Goal: Transaction & Acquisition: Purchase product/service

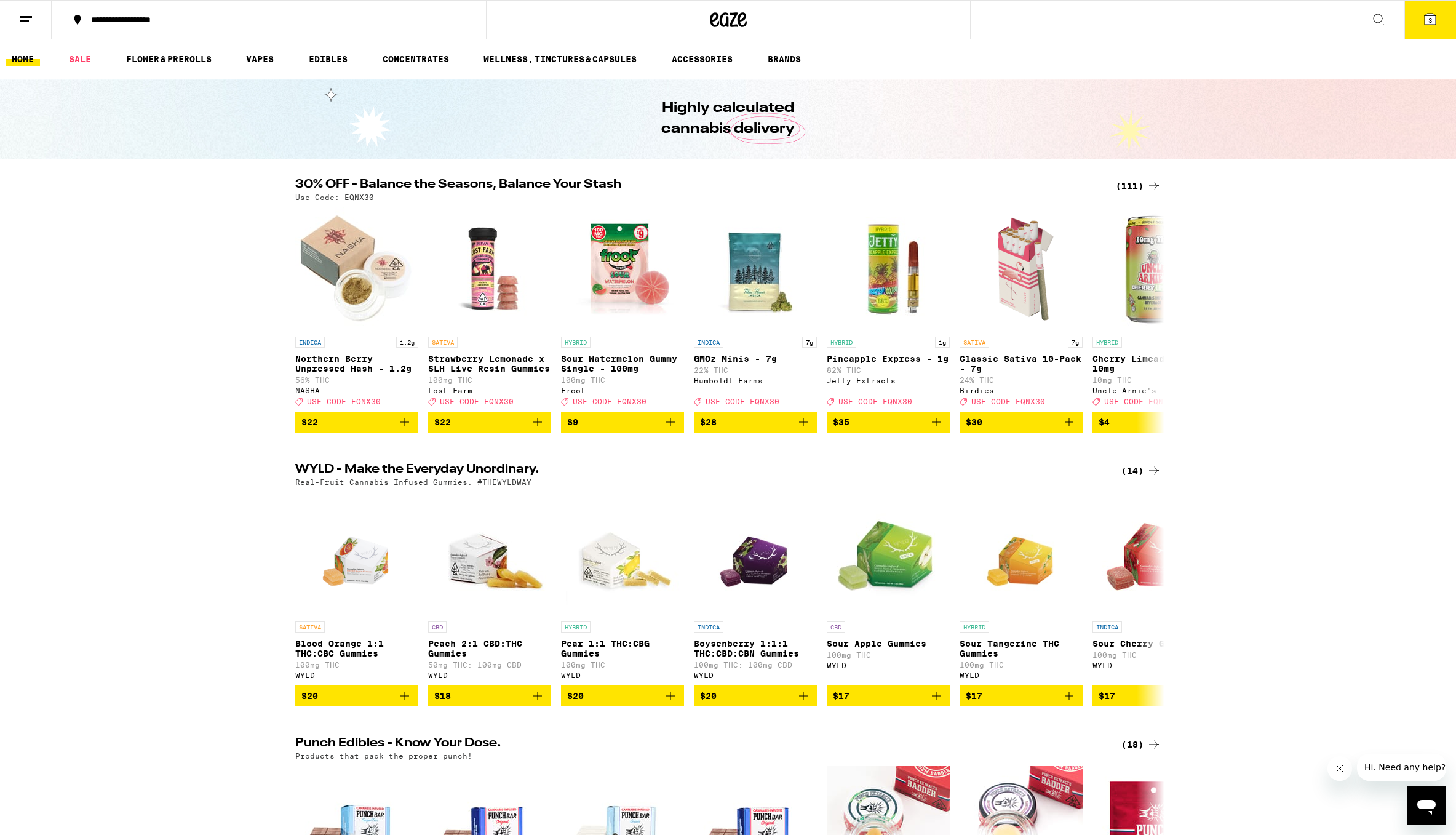
click at [1146, 186] on icon at bounding box center [1153, 186] width 15 height 15
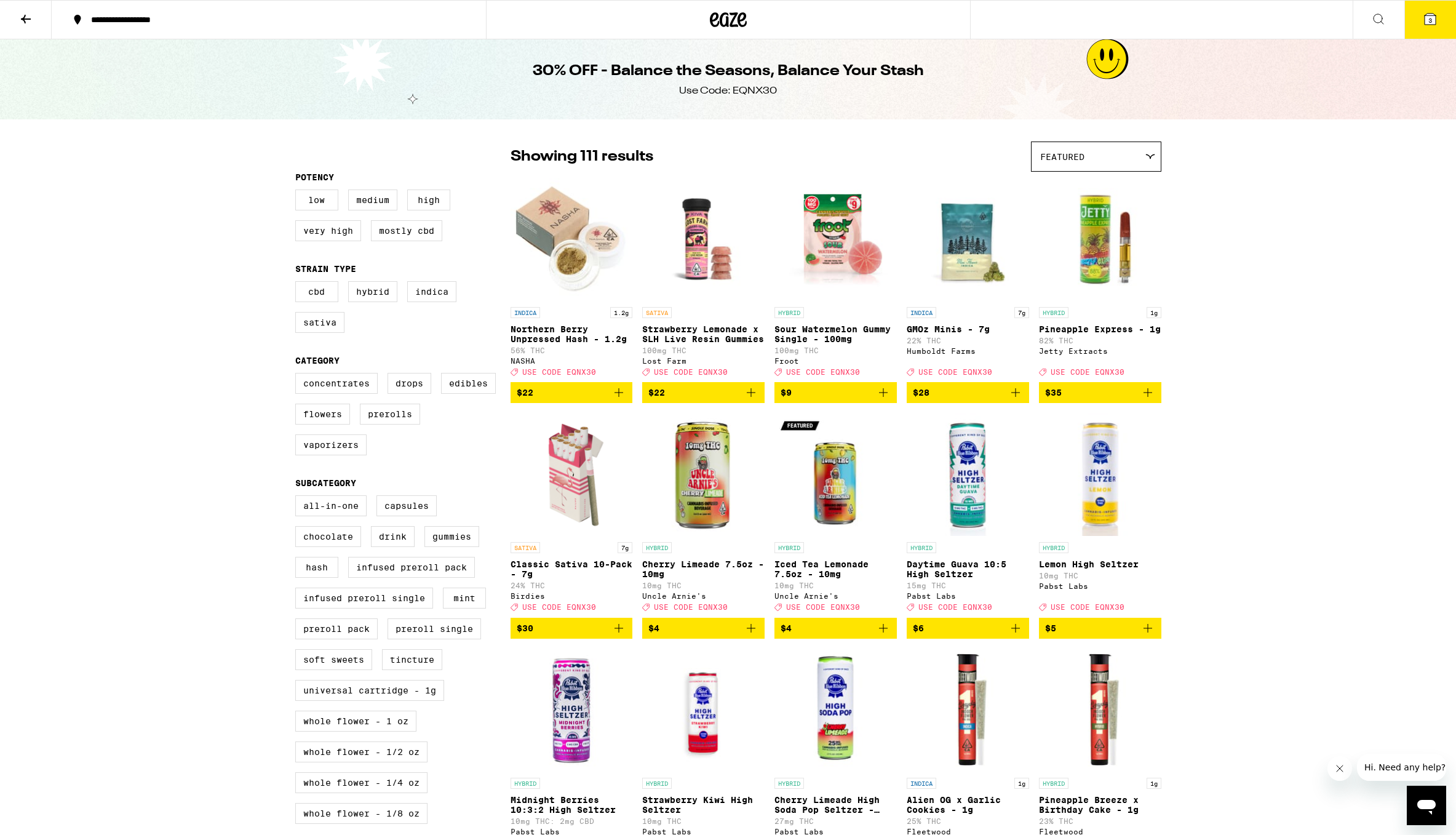
drag, startPoint x: 439, startPoint y: 294, endPoint x: 419, endPoint y: 315, distance: 29.0
click at [439, 294] on label "Indica" at bounding box center [432, 292] width 49 height 21
click at [298, 284] on input "Indica" at bounding box center [298, 283] width 1 height 1
checkbox input "true"
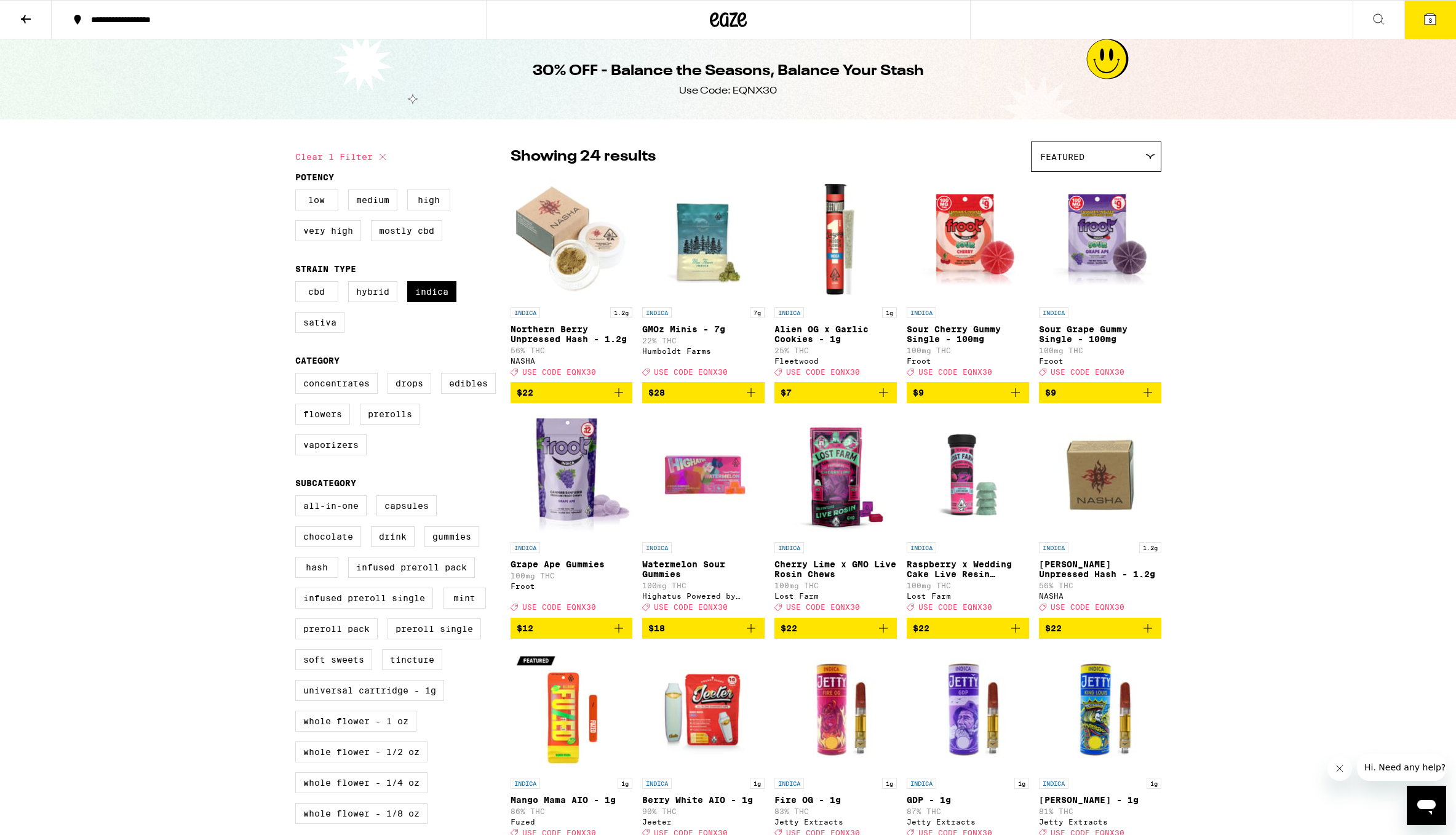
scroll to position [1, 0]
click at [354, 402] on div "Concentrates Drops Edibles Flowers Prerolls Vaporizers" at bounding box center [402, 418] width 215 height 92
click at [356, 393] on label "Concentrates" at bounding box center [336, 383] width 83 height 21
click at [298, 375] on input "Concentrates" at bounding box center [298, 374] width 1 height 1
checkbox input "true"
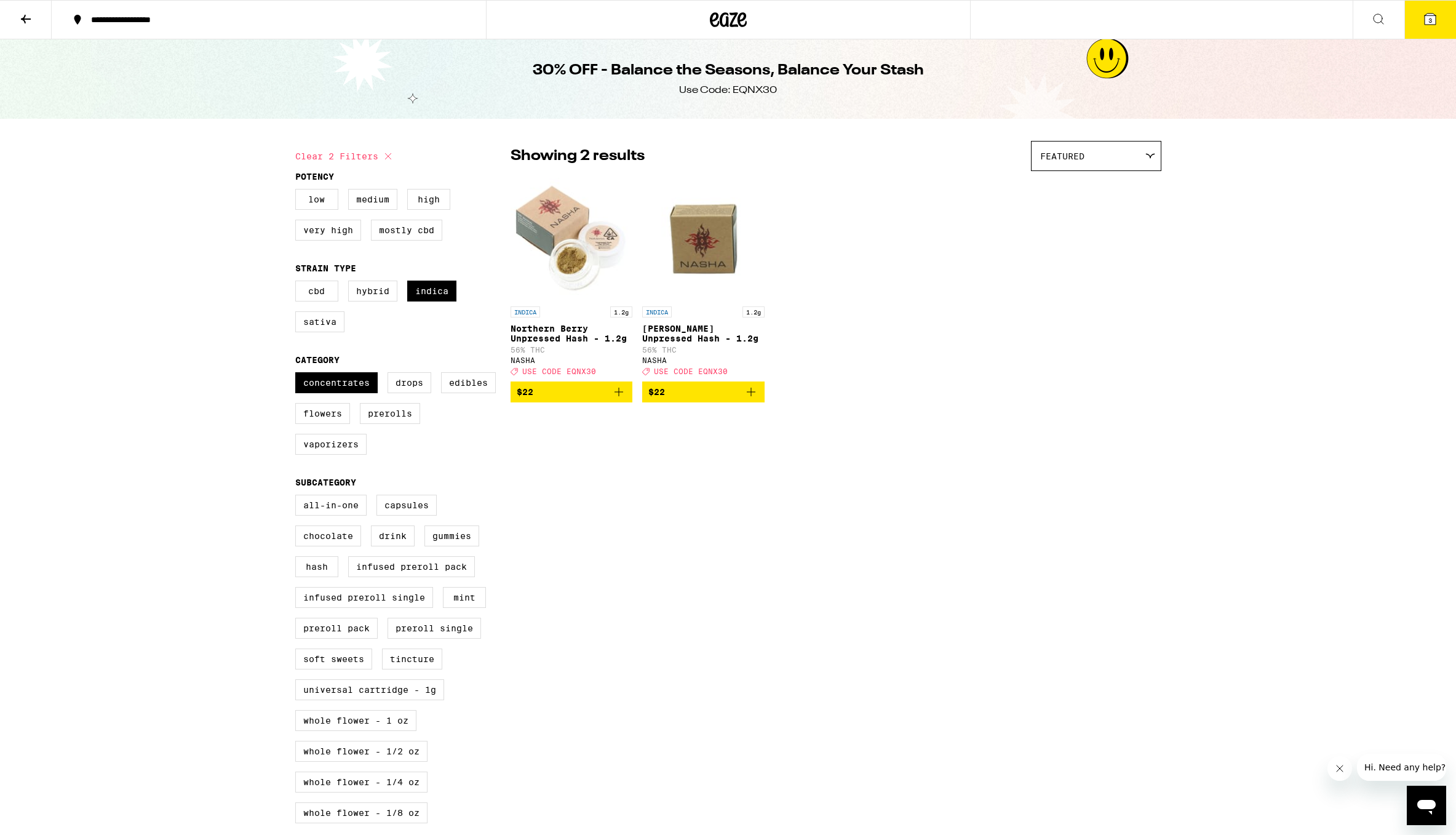
click at [31, 18] on icon at bounding box center [25, 19] width 15 height 15
